Goal: Navigation & Orientation: Find specific page/section

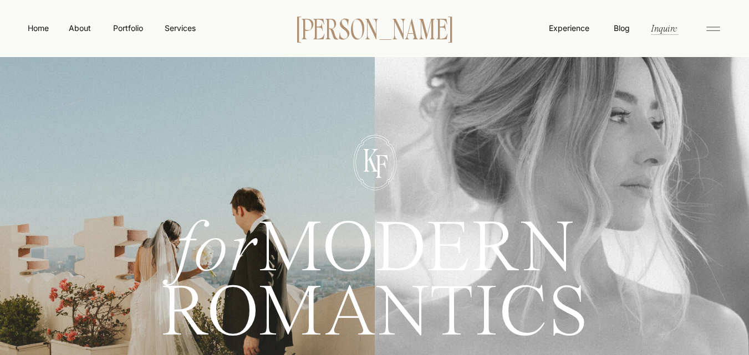
click at [342, 29] on p "[PERSON_NAME]" at bounding box center [374, 27] width 191 height 23
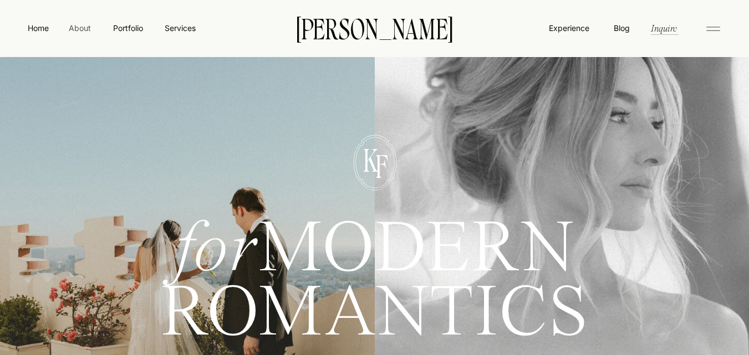
click at [75, 24] on nav "About" at bounding box center [79, 27] width 25 height 11
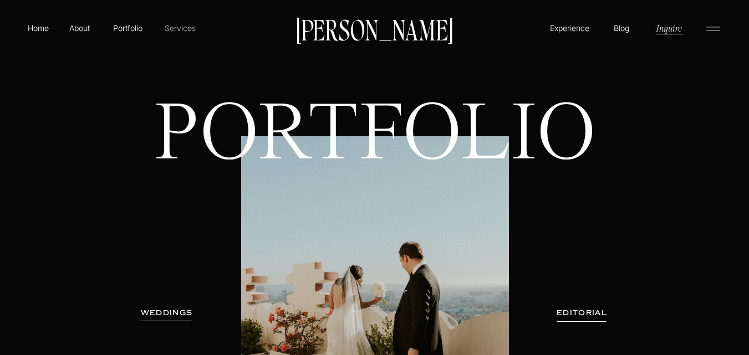
click at [171, 24] on p "Services" at bounding box center [179, 28] width 33 height 12
